Goal: Navigation & Orientation: Find specific page/section

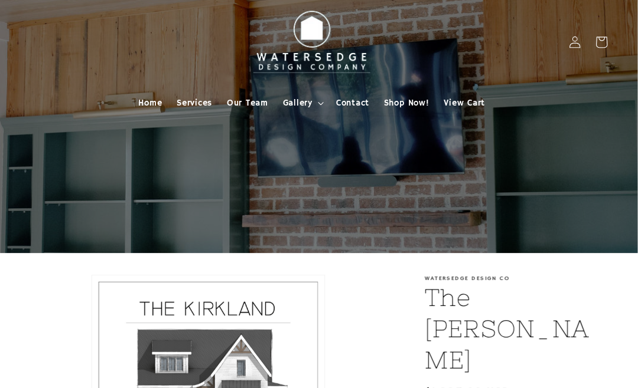
click at [302, 101] on span "Gallery" at bounding box center [304, 101] width 29 height 11
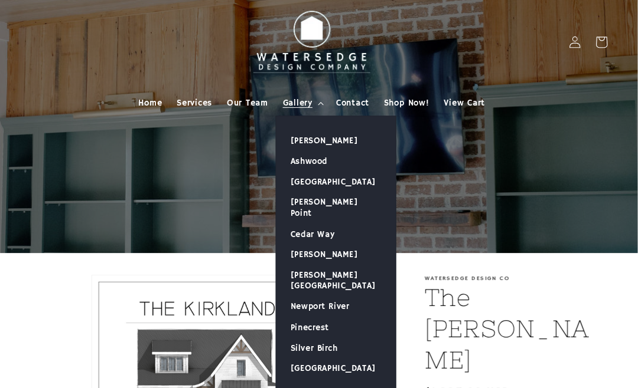
click at [152, 106] on span "Home" at bounding box center [160, 101] width 23 height 11
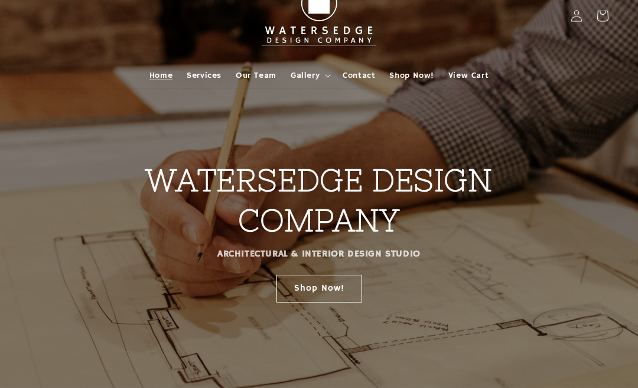
scroll to position [25, 0]
click at [316, 74] on span "Gallery" at bounding box center [304, 76] width 29 height 11
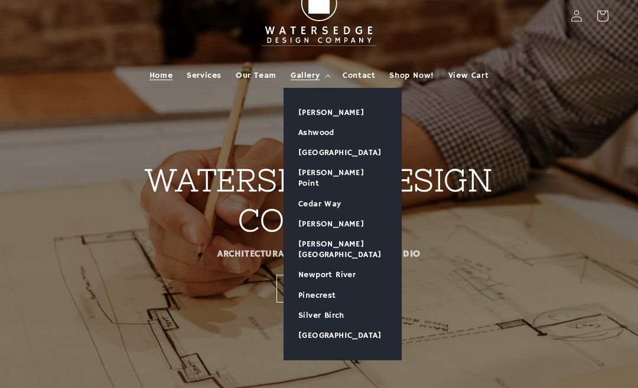
click at [351, 326] on link "[GEOGRAPHIC_DATA]" at bounding box center [342, 336] width 117 height 20
click at [341, 194] on link "Cedar Way" at bounding box center [342, 204] width 117 height 20
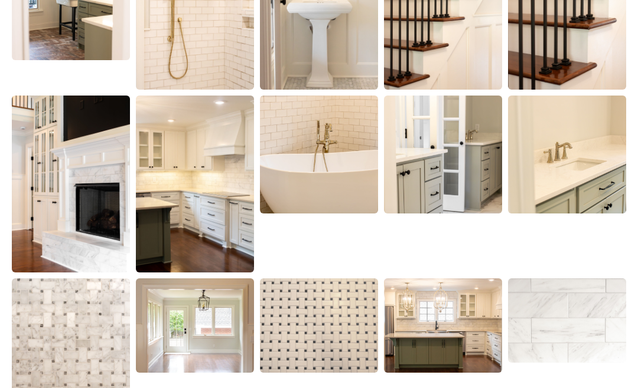
scroll to position [1044, 0]
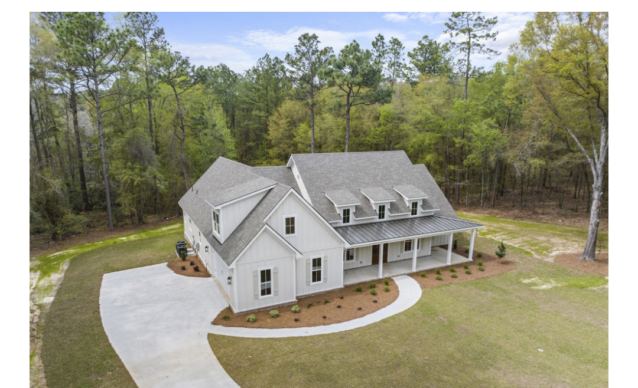
scroll to position [307, 0]
